Goal: Task Accomplishment & Management: Use online tool/utility

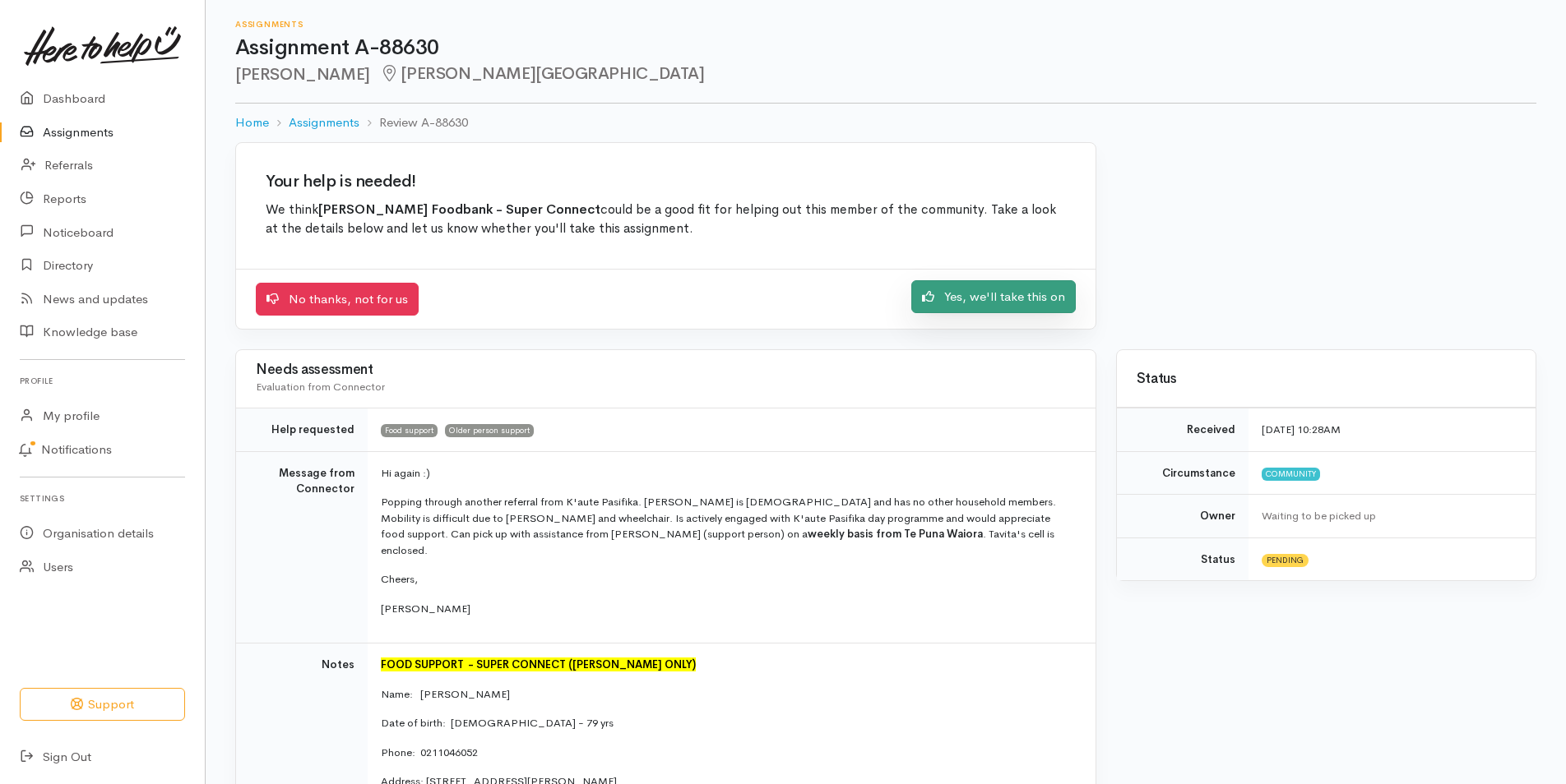
click at [992, 299] on link "Yes, we'll take this on" at bounding box center [993, 297] width 165 height 34
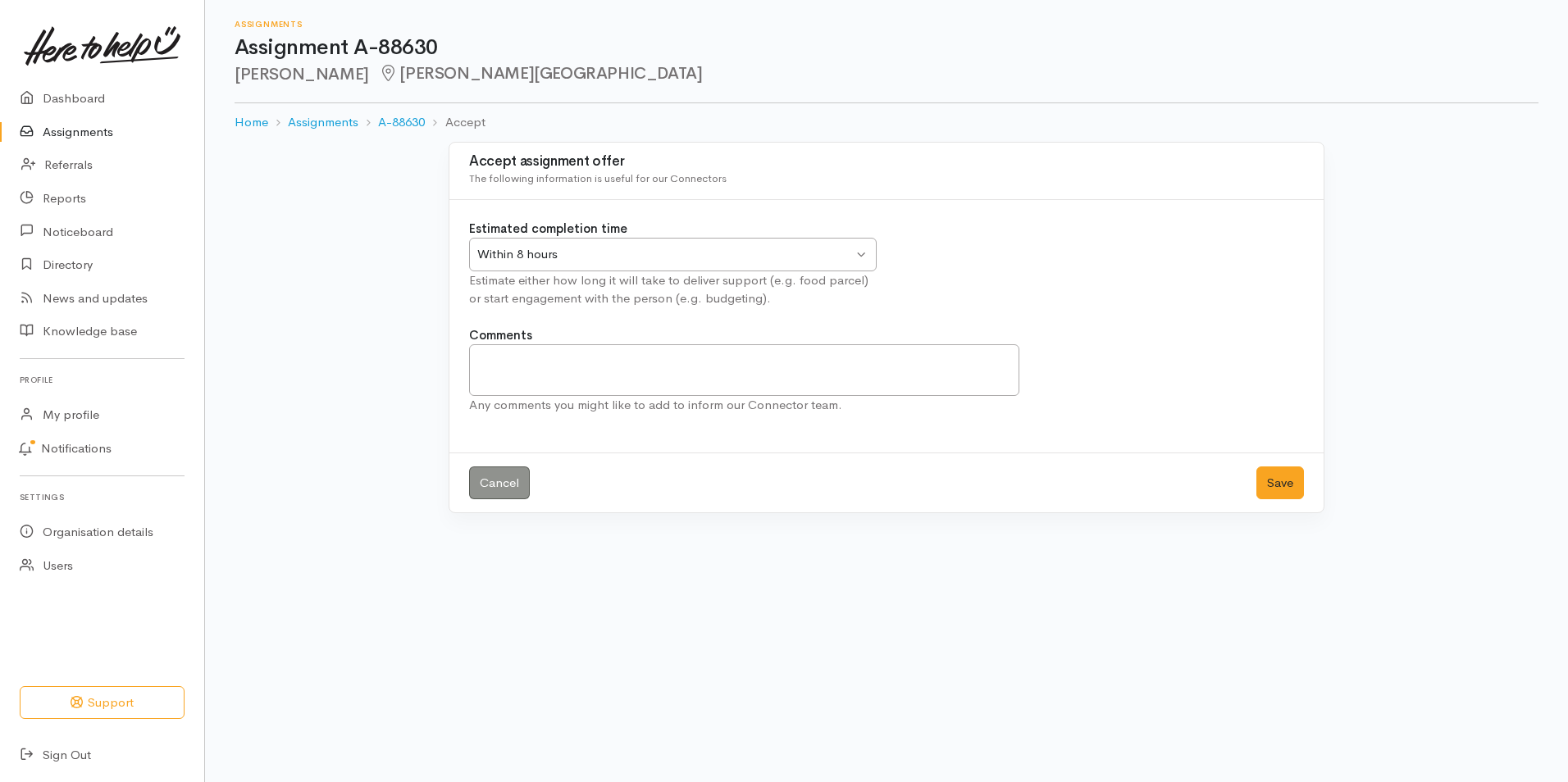
click at [864, 254] on div "Within 8 hours Within 8 hours" at bounding box center [672, 255] width 408 height 33
click at [1289, 486] on button "Save" at bounding box center [1279, 483] width 48 height 33
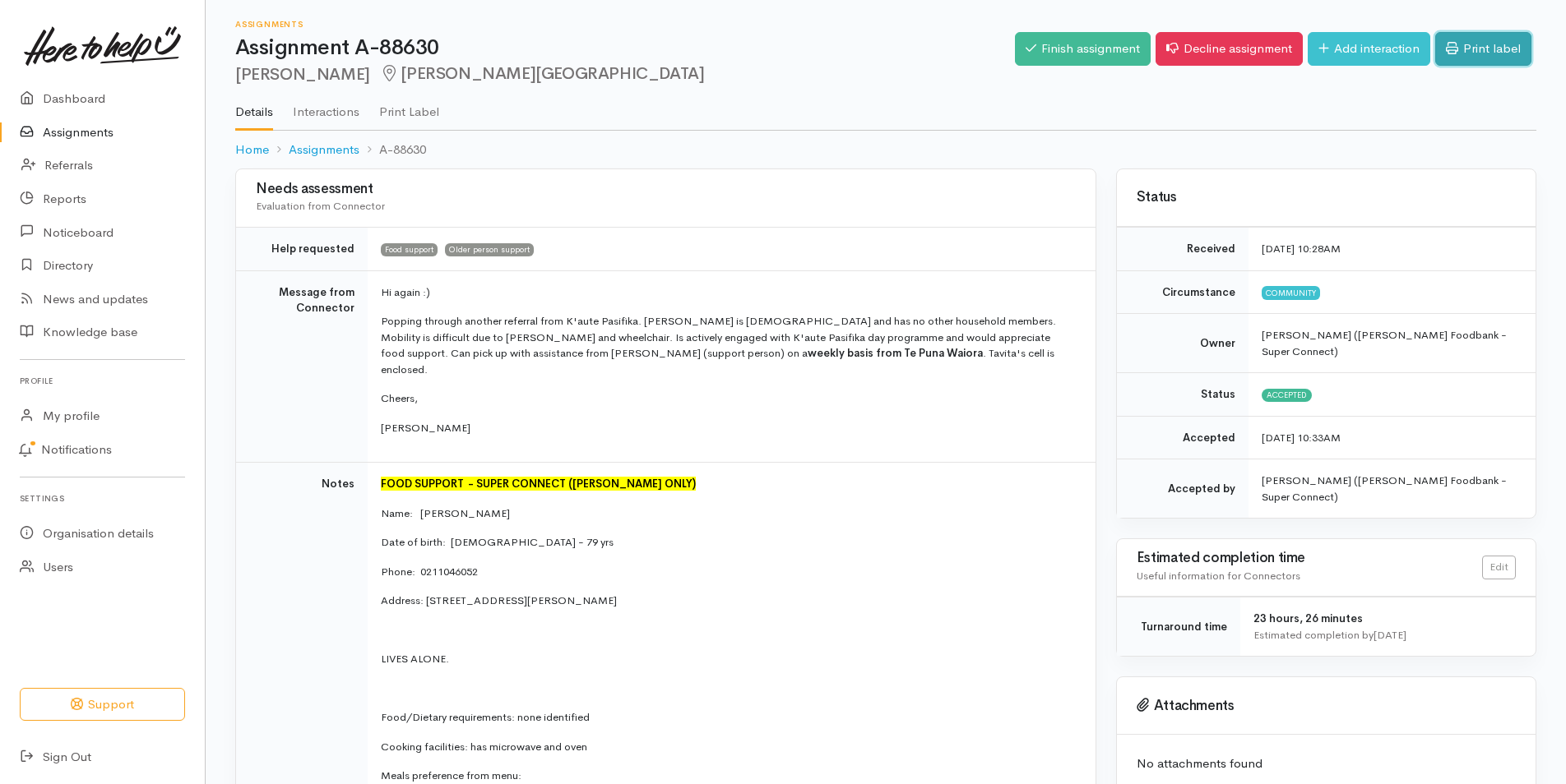
click at [1464, 45] on link "Print label" at bounding box center [1483, 49] width 97 height 34
